Goal: Task Accomplishment & Management: Use online tool/utility

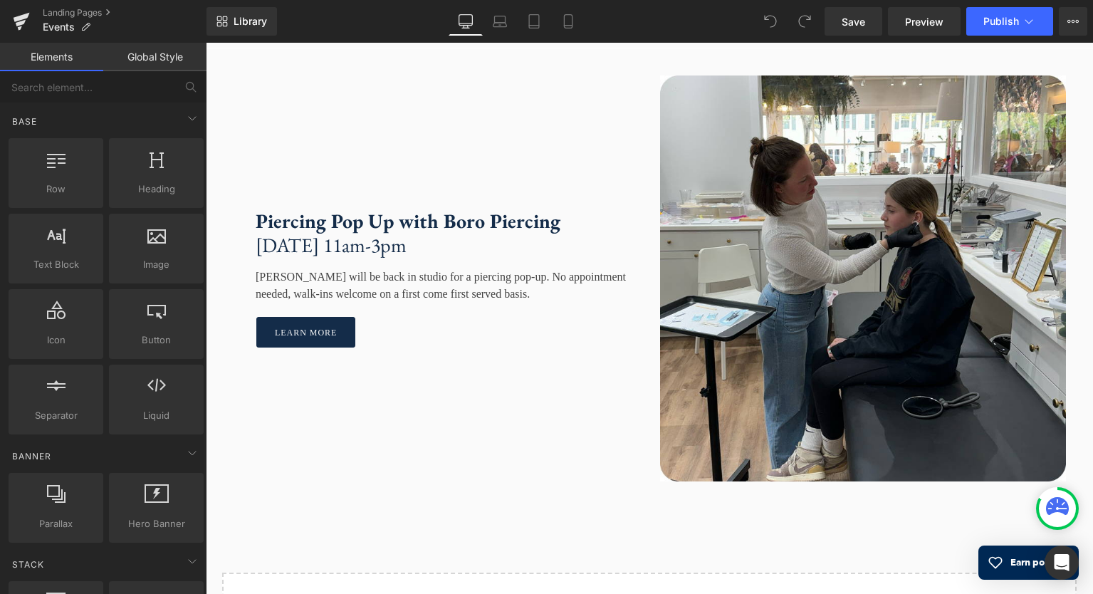
scroll to position [1605, 0]
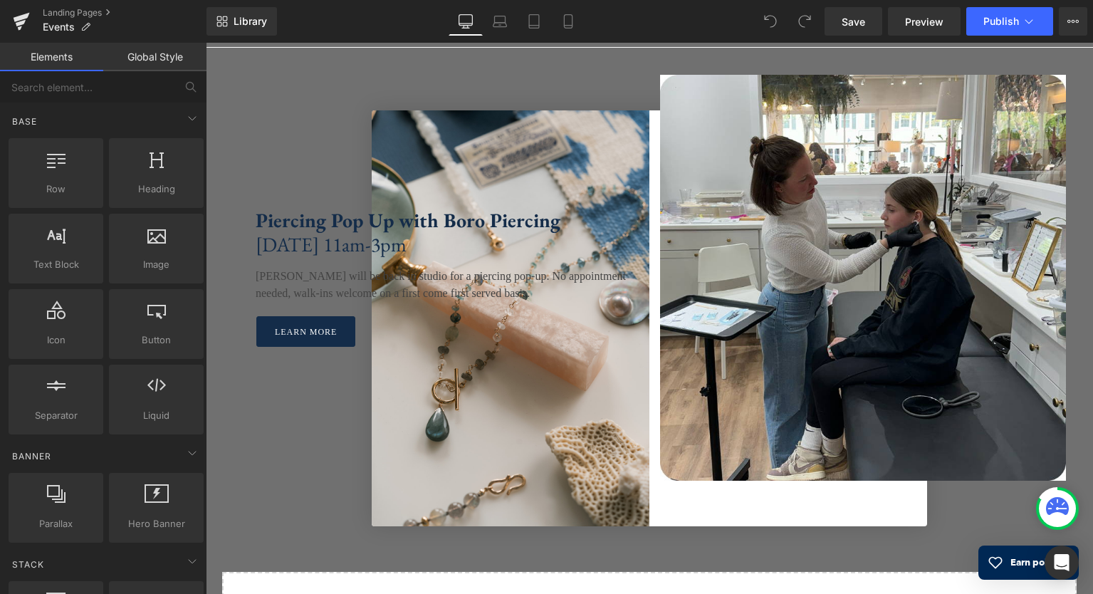
click at [206, 43] on div at bounding box center [206, 43] width 0 height 0
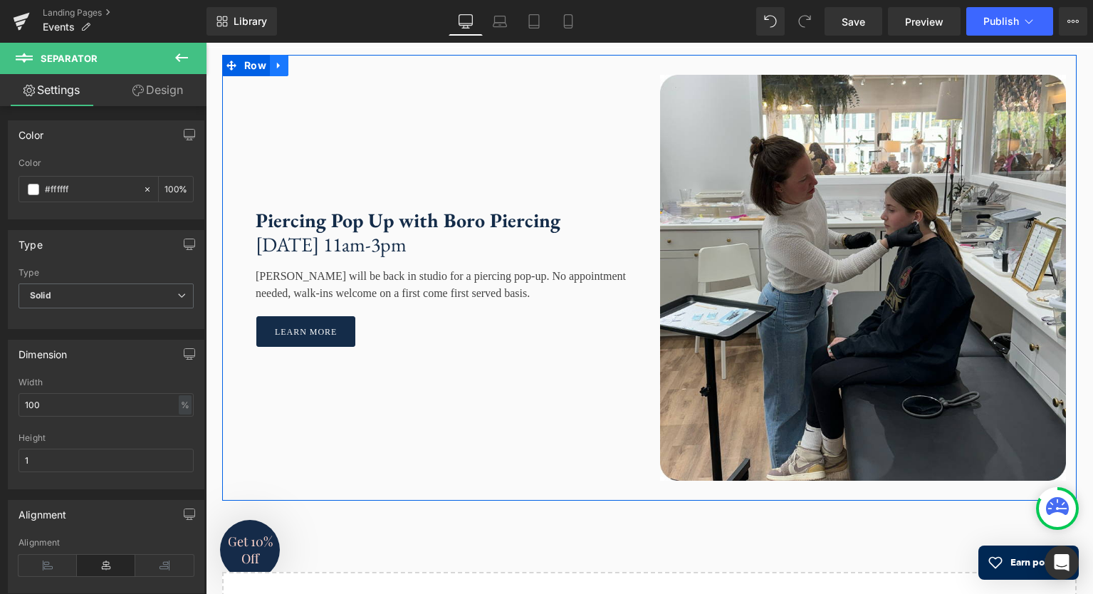
click at [283, 76] on link at bounding box center [279, 65] width 19 height 21
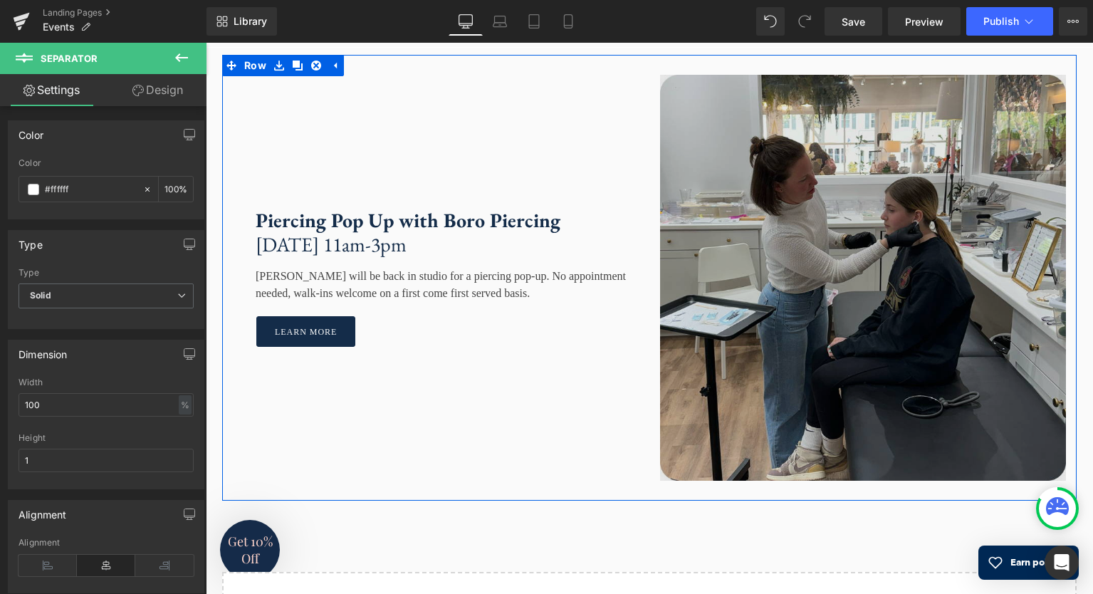
click at [885, 377] on img at bounding box center [863, 278] width 406 height 406
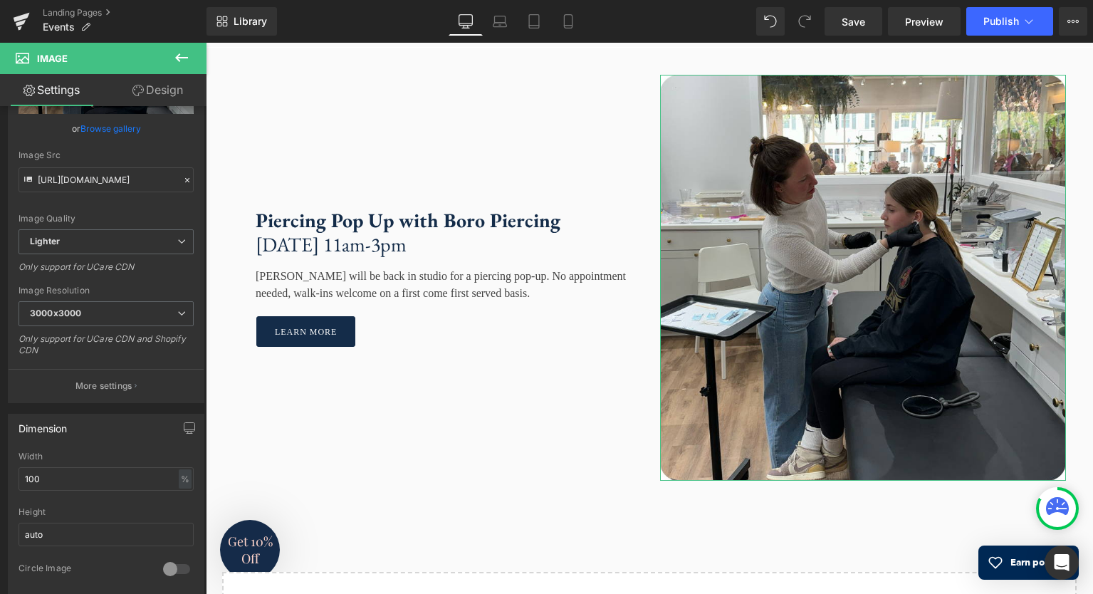
scroll to position [140, 0]
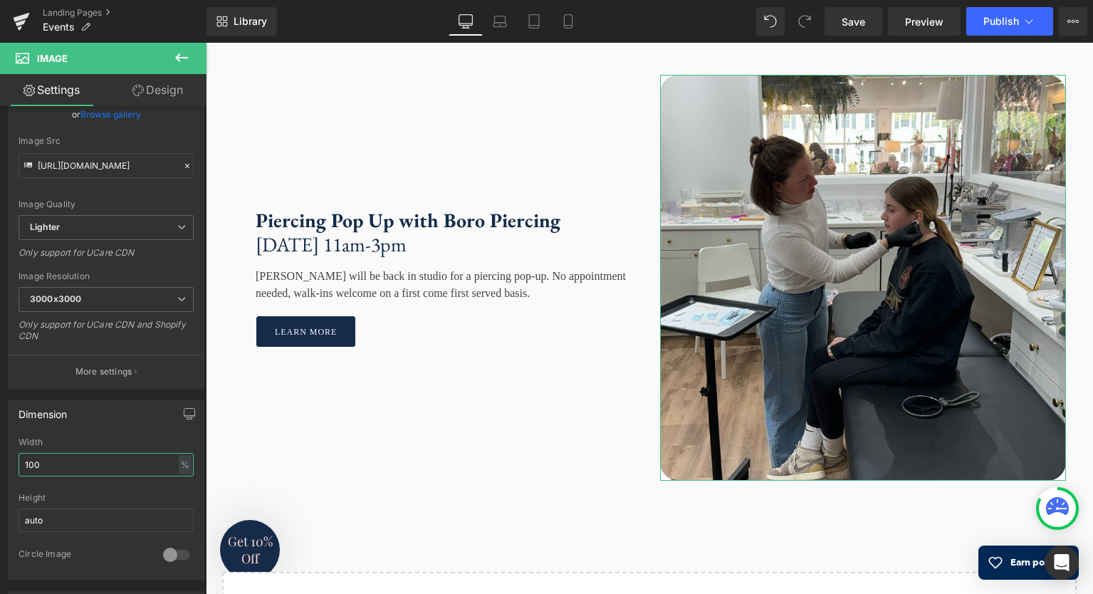
drag, startPoint x: 57, startPoint y: 460, endPoint x: 52, endPoint y: 470, distance: 11.8
click at [57, 461] on input "100" at bounding box center [106, 464] width 175 height 23
drag, startPoint x: 53, startPoint y: 465, endPoint x: 25, endPoint y: 465, distance: 27.8
click at [25, 465] on input "100" at bounding box center [106, 464] width 175 height 23
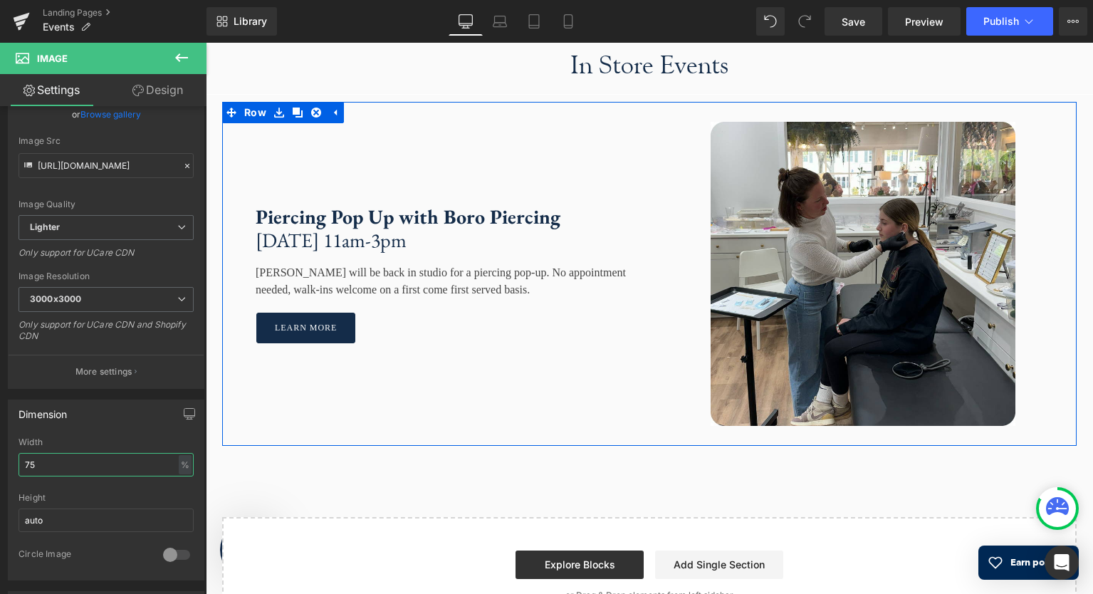
scroll to position [1545, 0]
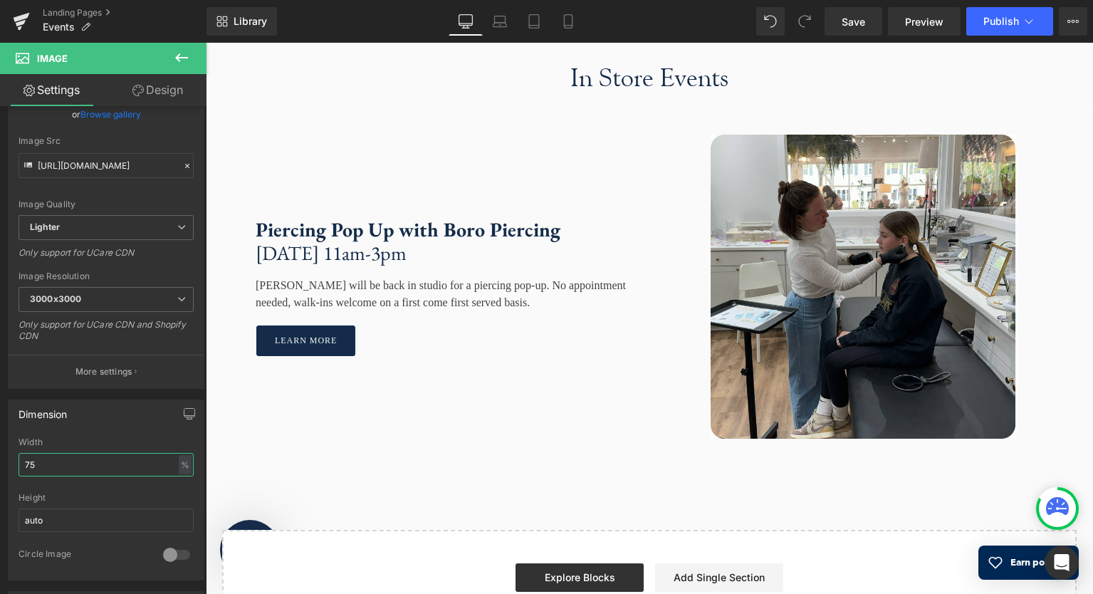
type input "75"
